Goal: Navigation & Orientation: Find specific page/section

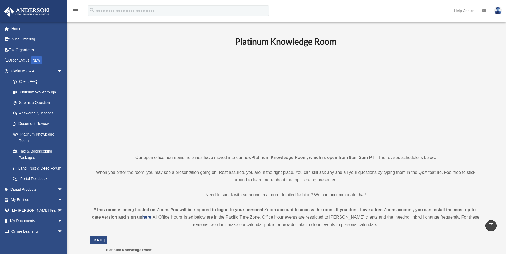
scroll to position [133, 0]
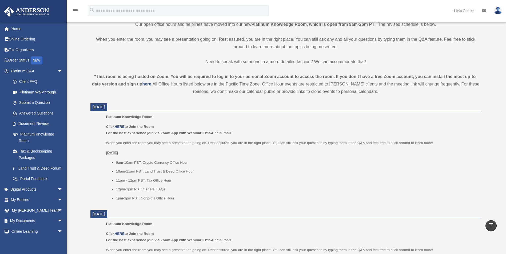
click at [121, 125] on p "Click HERE to Join the Room For the best experience join via Zoom App with Webi…" at bounding box center [291, 130] width 371 height 13
click at [120, 127] on u "HERE" at bounding box center [119, 127] width 10 height 4
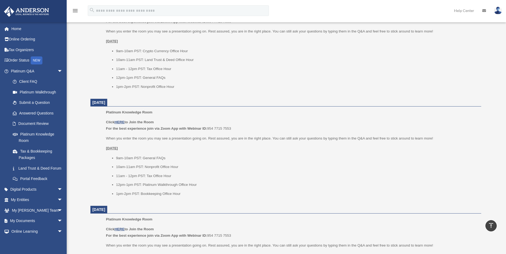
scroll to position [240, 0]
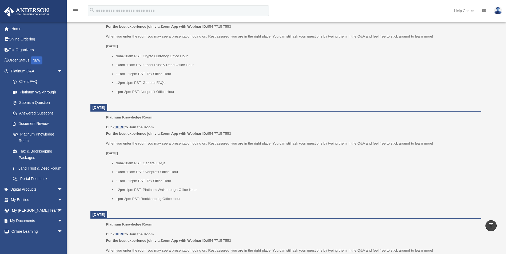
click at [391, 195] on ul "9am-10am PST: General FAQs 10am-11am PST: Nonprofit Office Hour 11am - 12pm PST…" at bounding box center [291, 181] width 371 height 42
click at [120, 127] on u "HERE" at bounding box center [119, 127] width 10 height 4
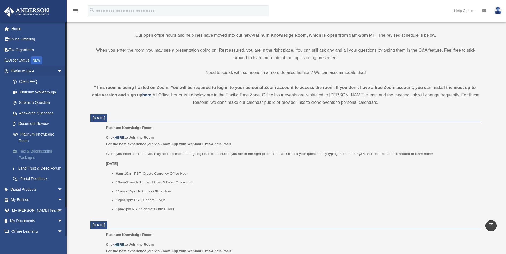
scroll to position [107, 0]
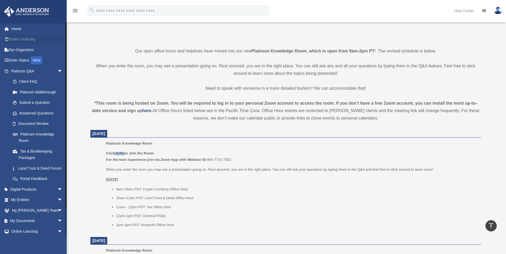
click at [23, 41] on link "Online Ordering" at bounding box center [37, 39] width 67 height 11
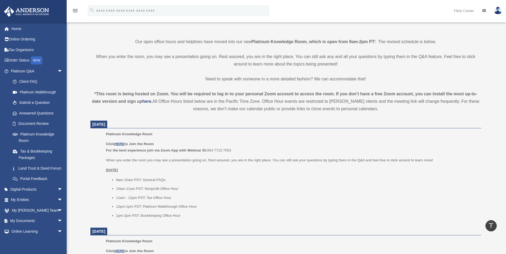
scroll to position [107, 0]
